Goal: Find specific page/section: Find specific page/section

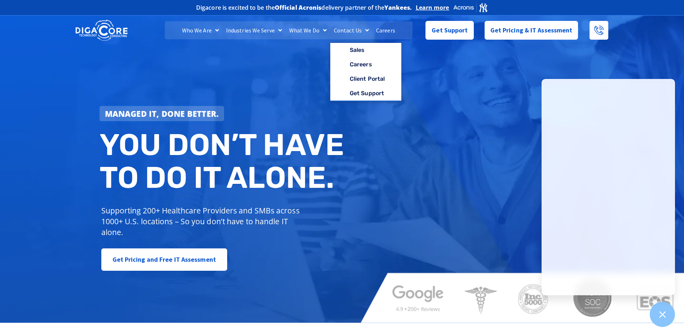
click at [346, 27] on link "Contact Us" at bounding box center [351, 30] width 42 height 18
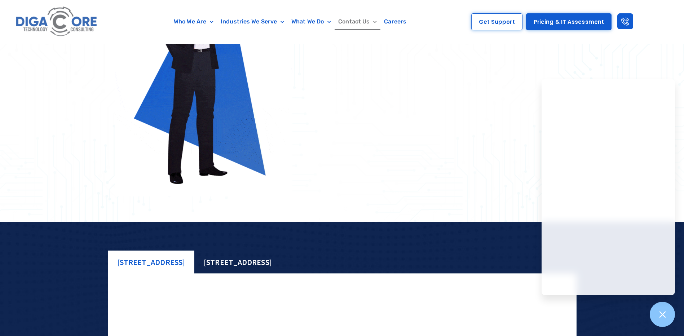
scroll to position [283, 0]
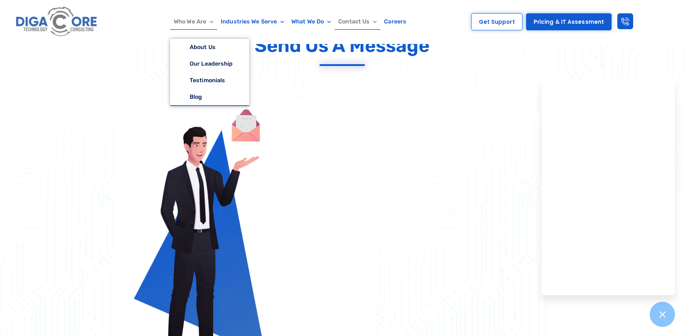
click at [186, 14] on link "Who We Are" at bounding box center [193, 21] width 47 height 17
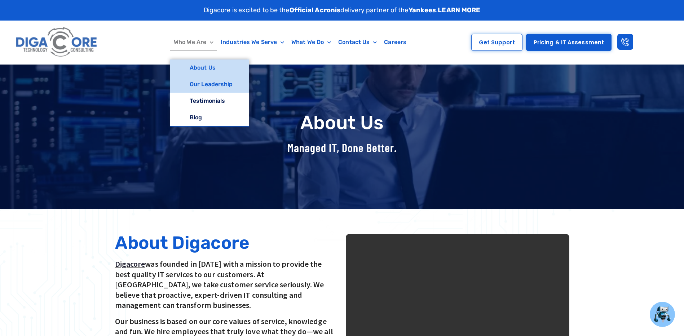
click at [199, 84] on link "Our Leadership" at bounding box center [209, 84] width 79 height 17
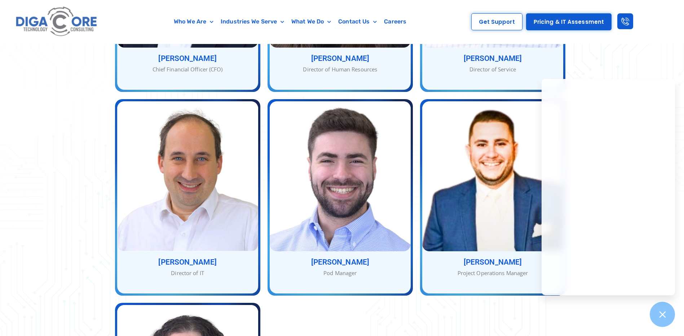
scroll to position [685, 0]
